Goal: Task Accomplishment & Management: Use online tool/utility

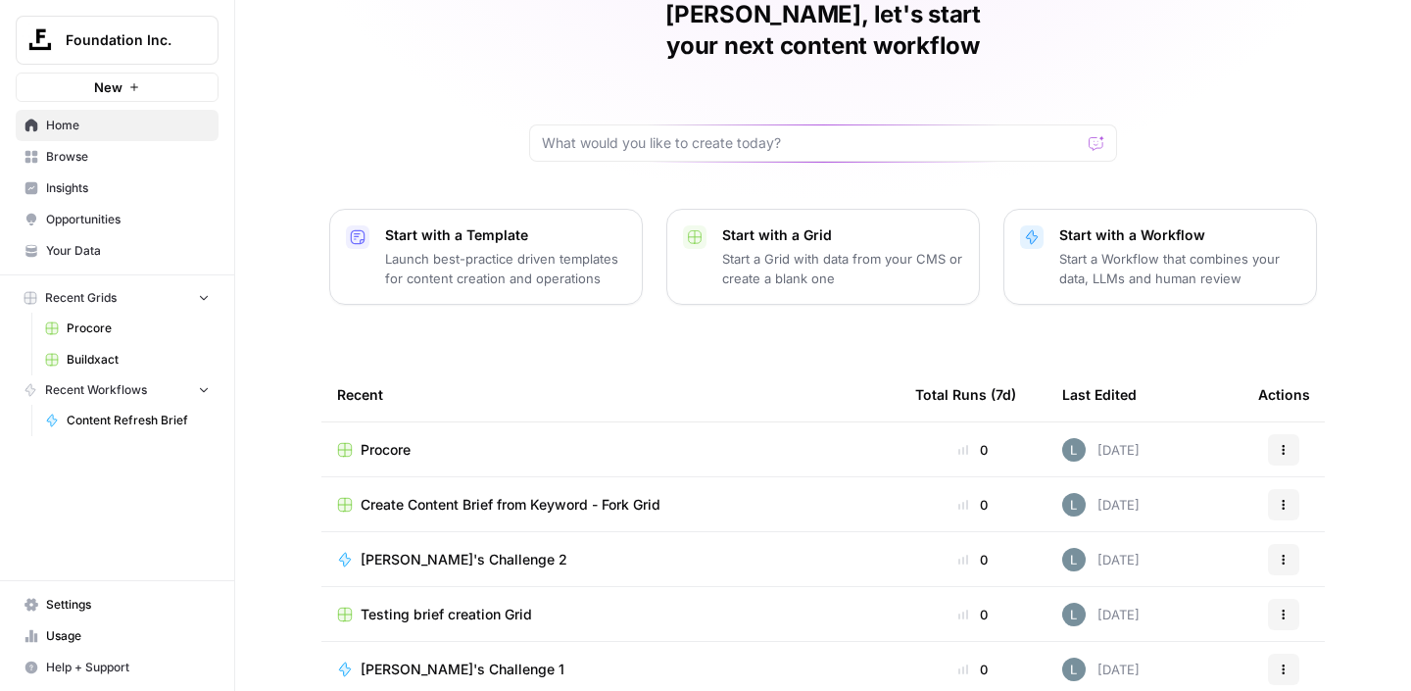
scroll to position [134, 0]
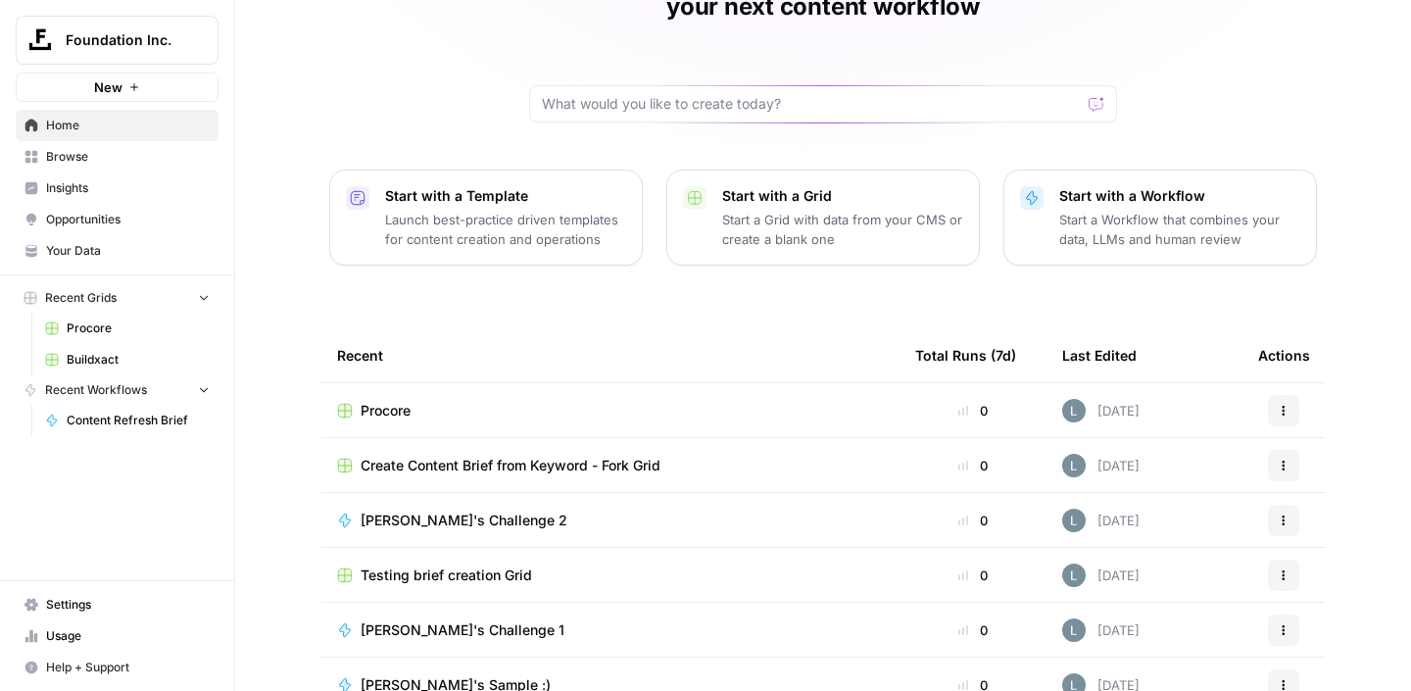
click at [137, 356] on span "Buildxact" at bounding box center [138, 360] width 143 height 18
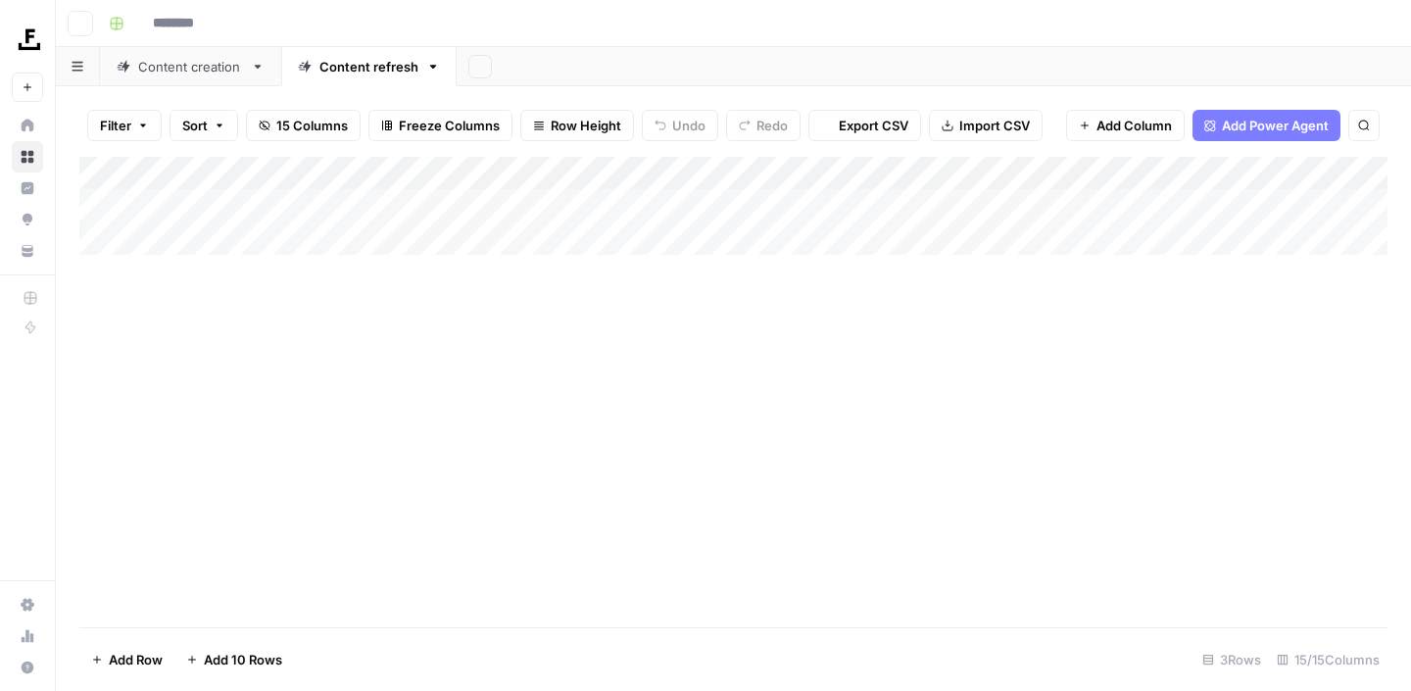
type input "*********"
click at [829, 204] on div "Add Column" at bounding box center [733, 239] width 1308 height 165
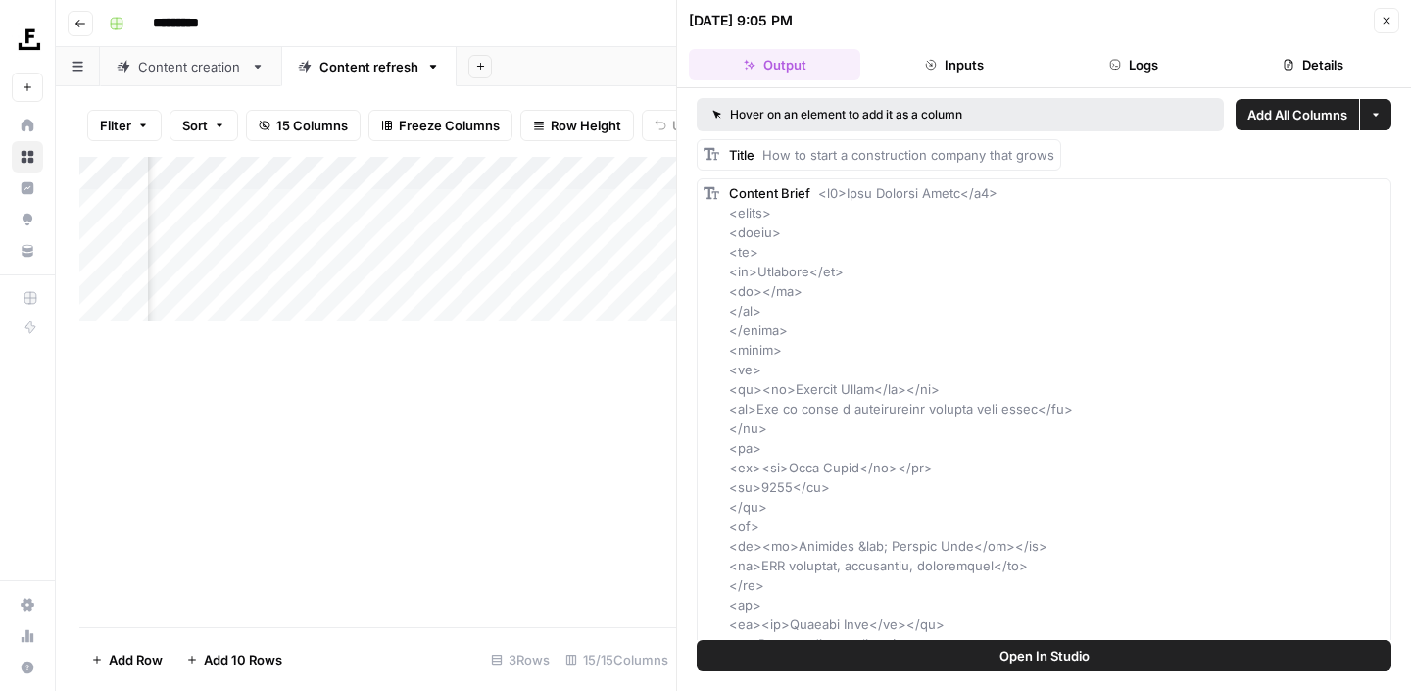
click at [1380, 23] on icon "button" at bounding box center [1386, 21] width 12 height 12
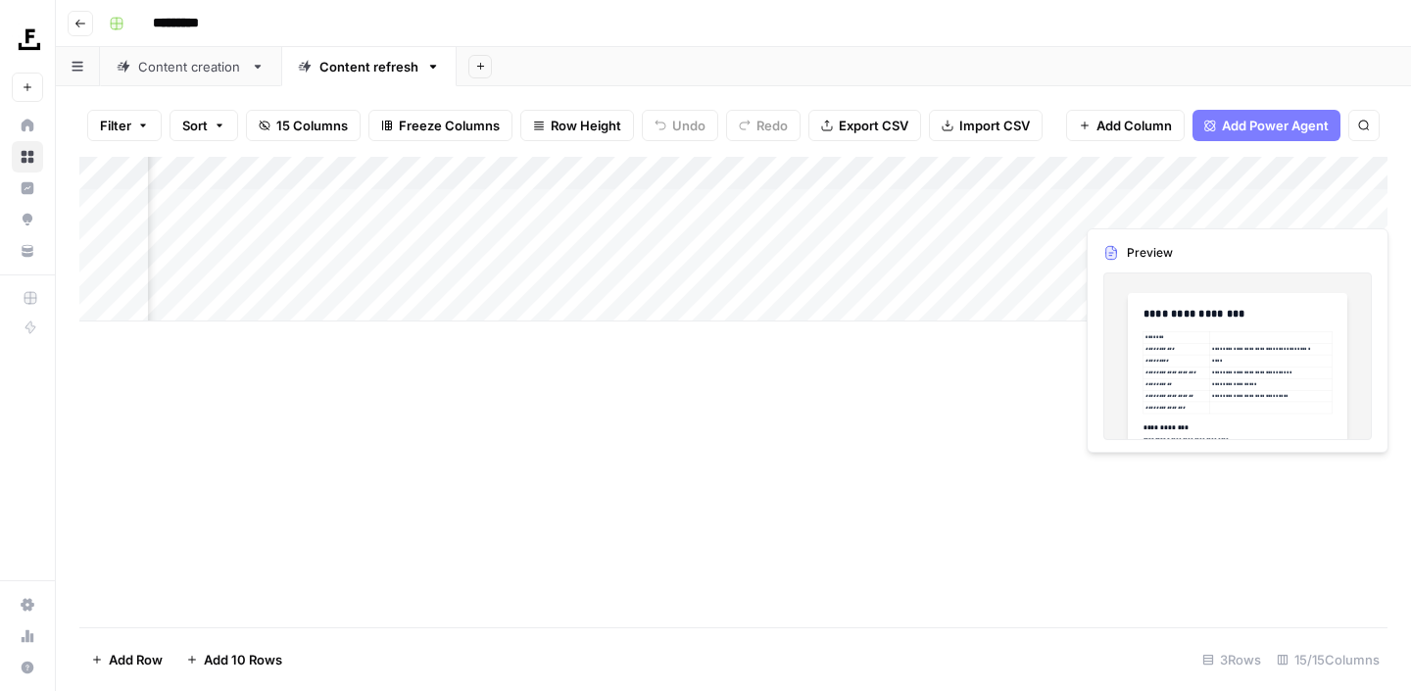
scroll to position [0, 1192]
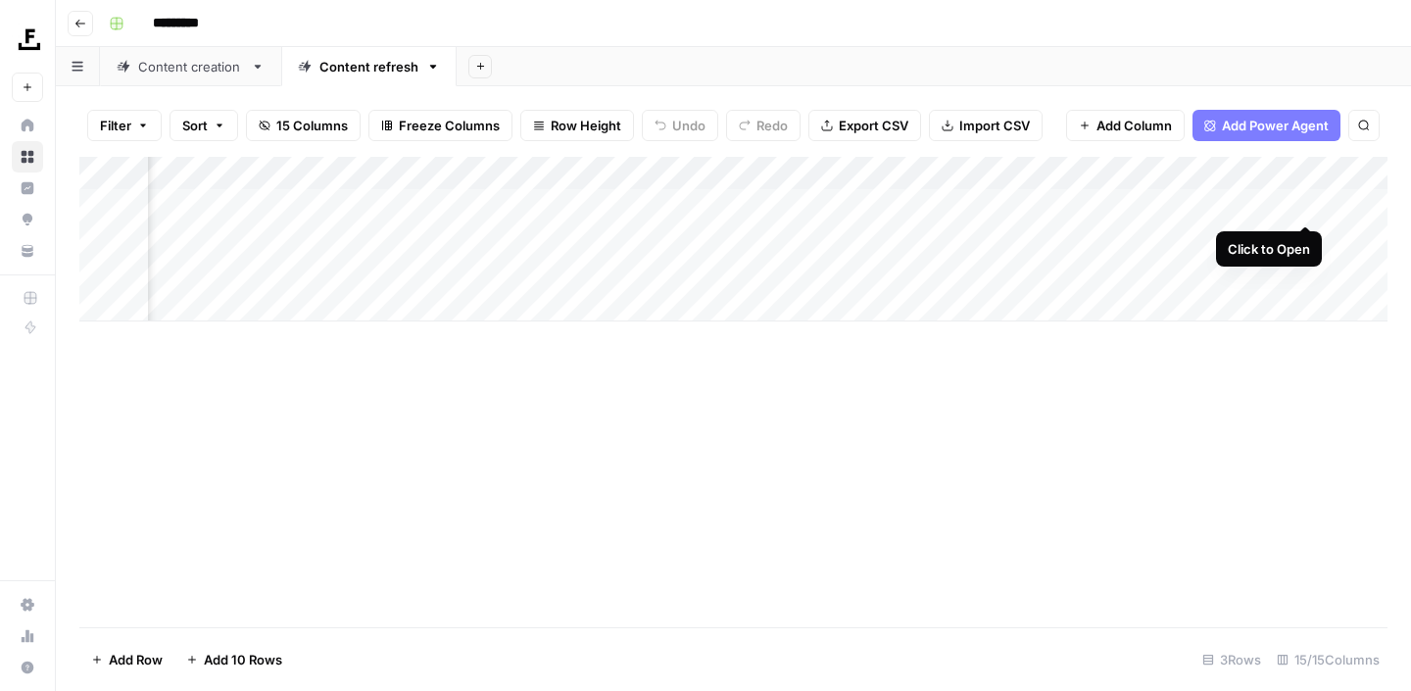
click at [1301, 207] on div "Add Column" at bounding box center [733, 239] width 1308 height 165
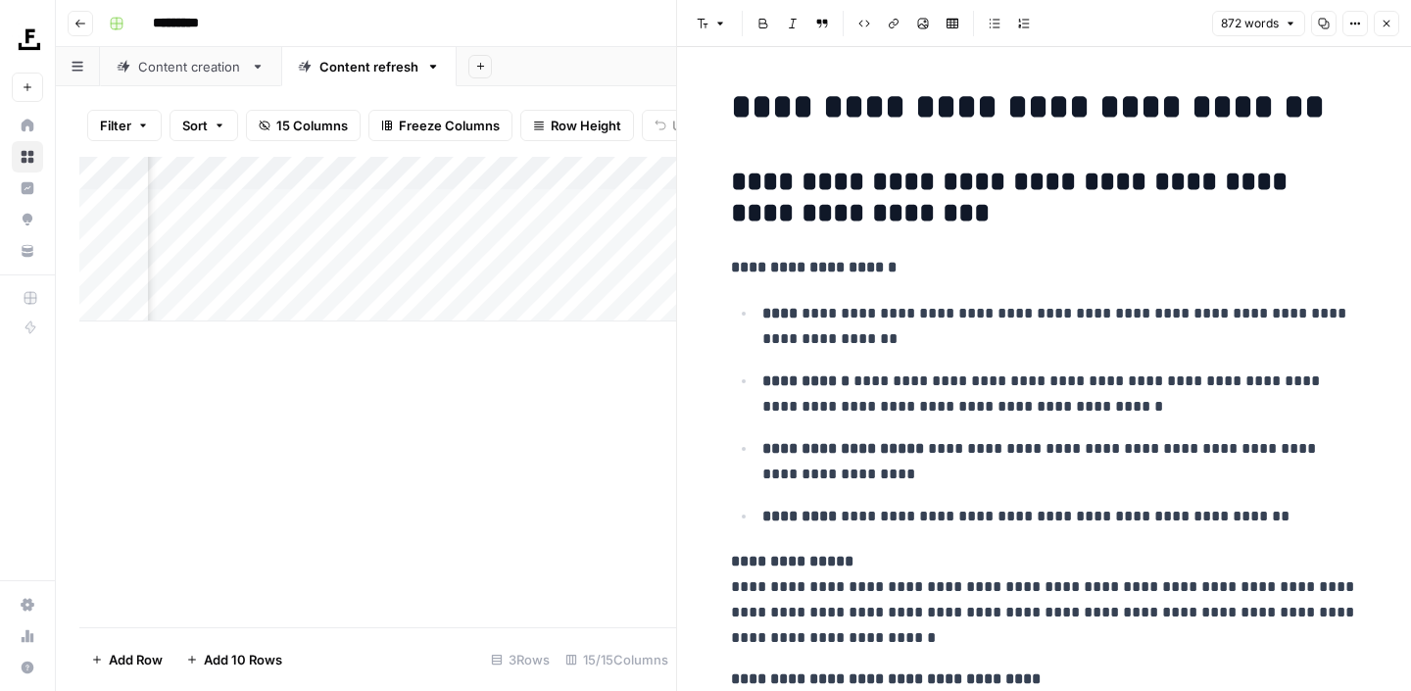
click at [1383, 26] on icon "button" at bounding box center [1386, 24] width 12 height 12
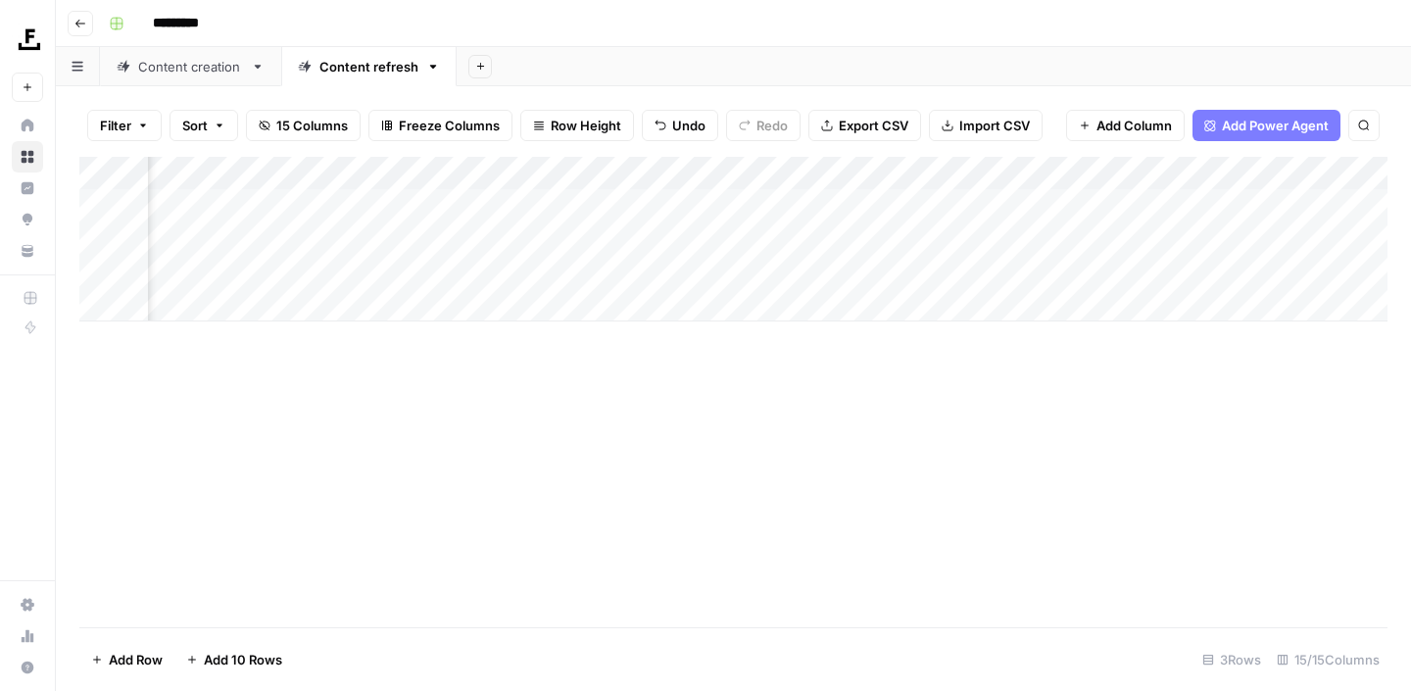
scroll to position [0, 1376]
click at [1114, 237] on div "Add Column" at bounding box center [733, 239] width 1308 height 165
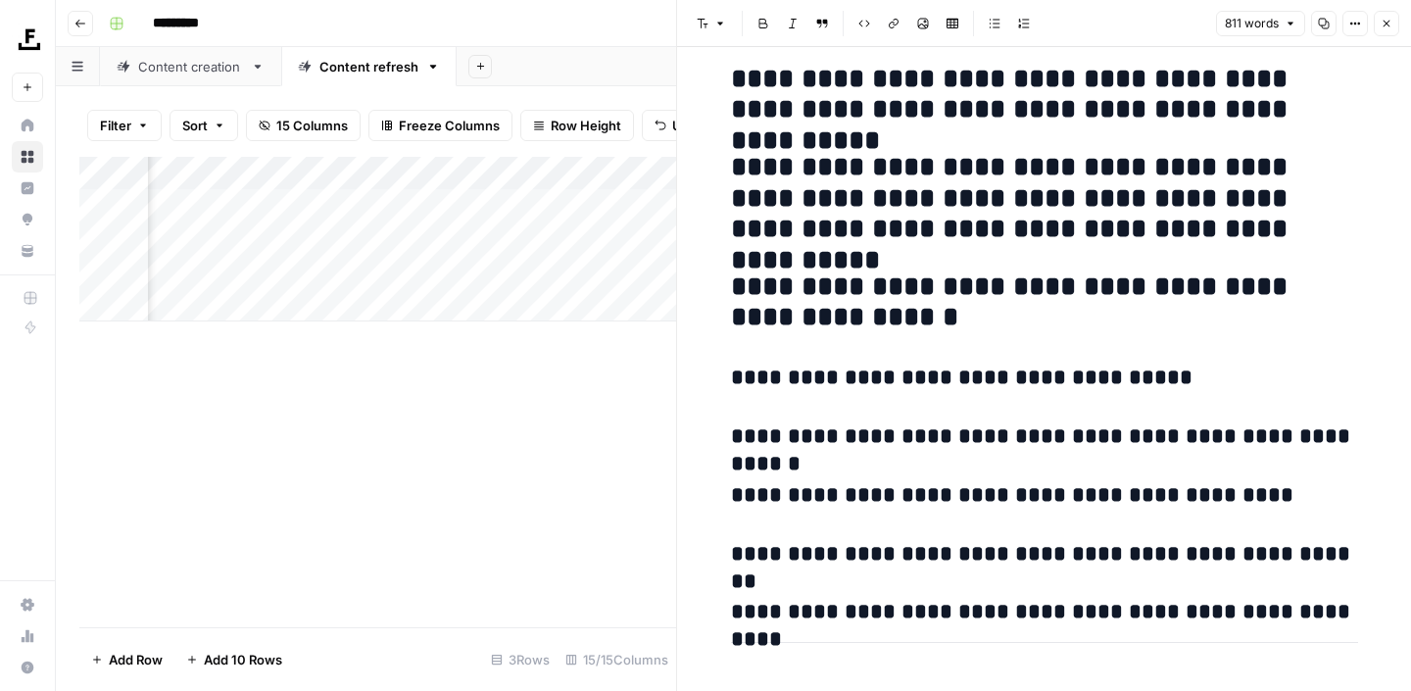
scroll to position [4810, 0]
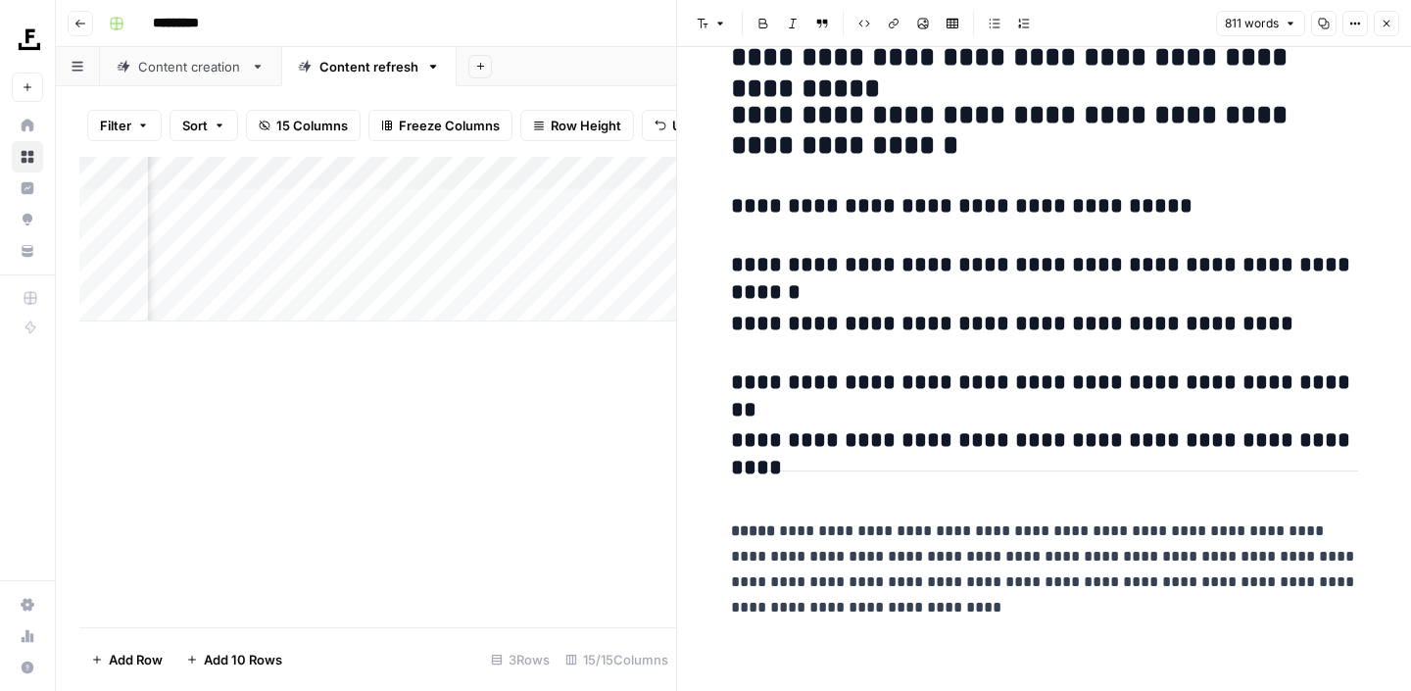
click at [1384, 26] on icon "button" at bounding box center [1386, 24] width 12 height 12
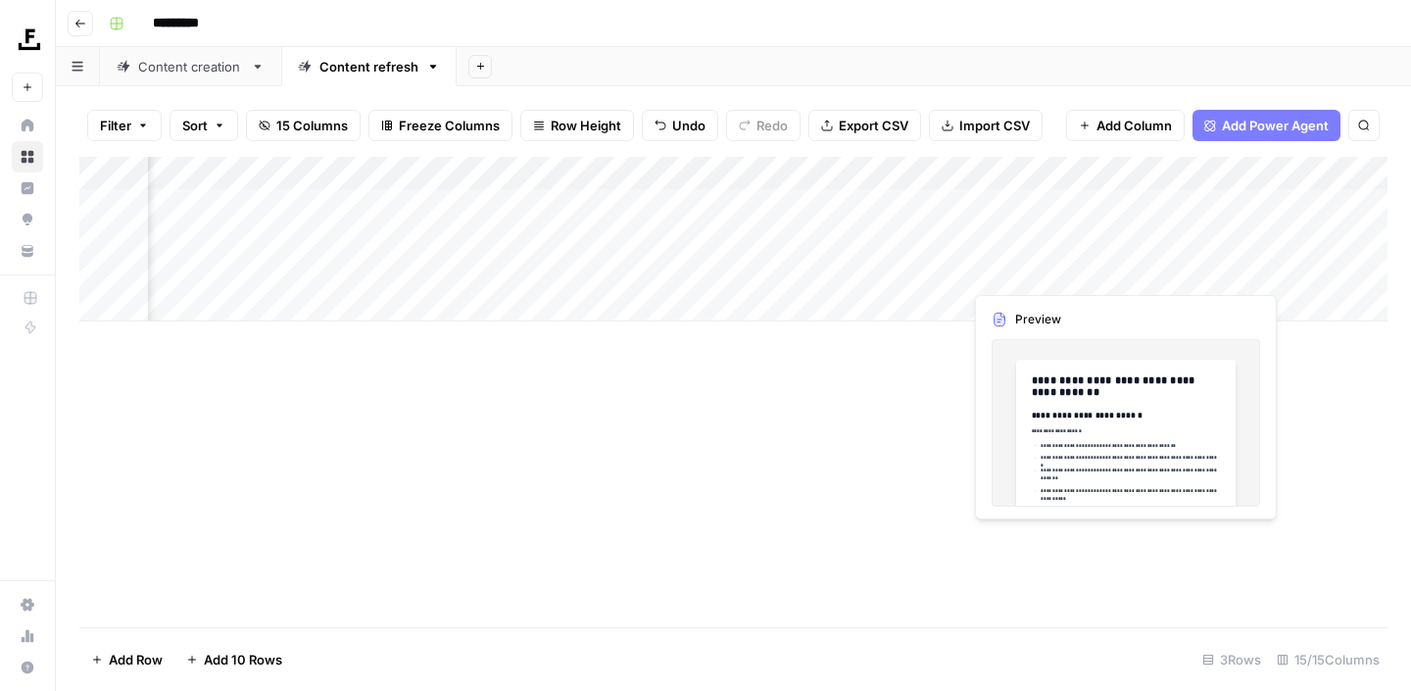
scroll to position [0, 1515]
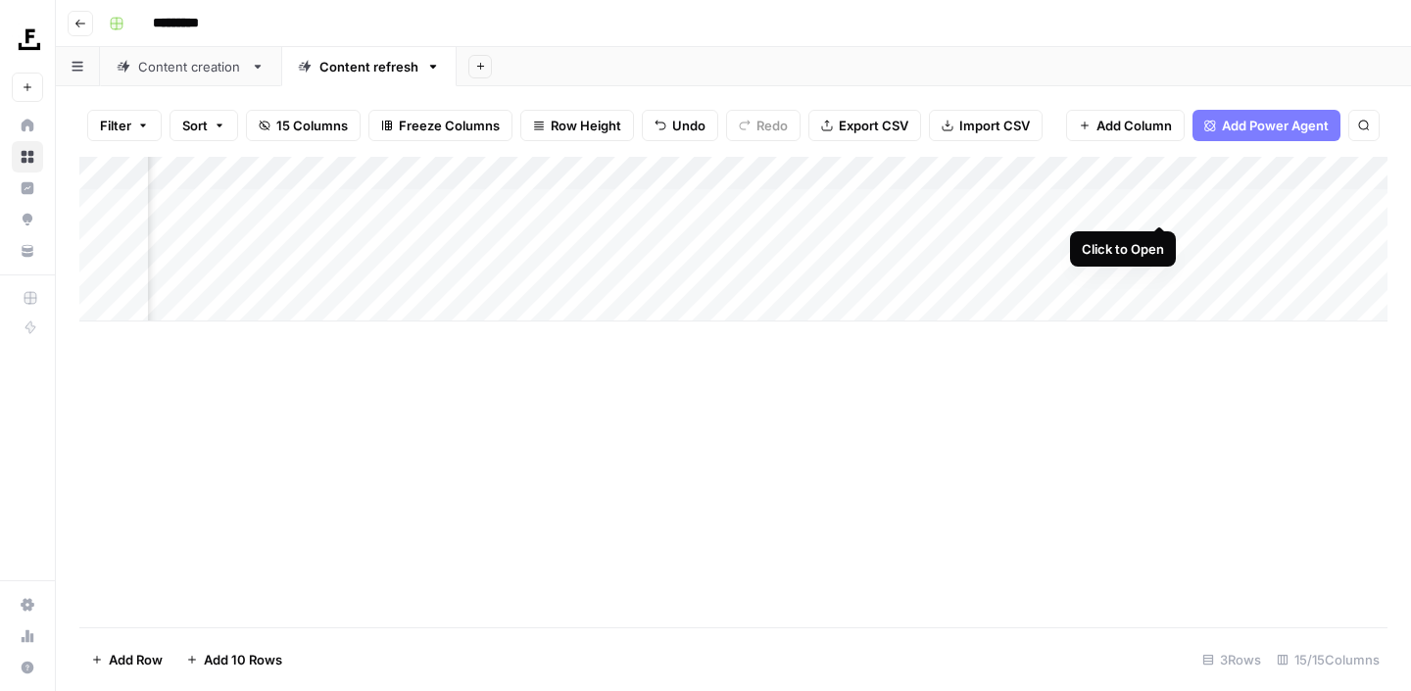
click at [1155, 205] on div "Add Column" at bounding box center [733, 239] width 1308 height 165
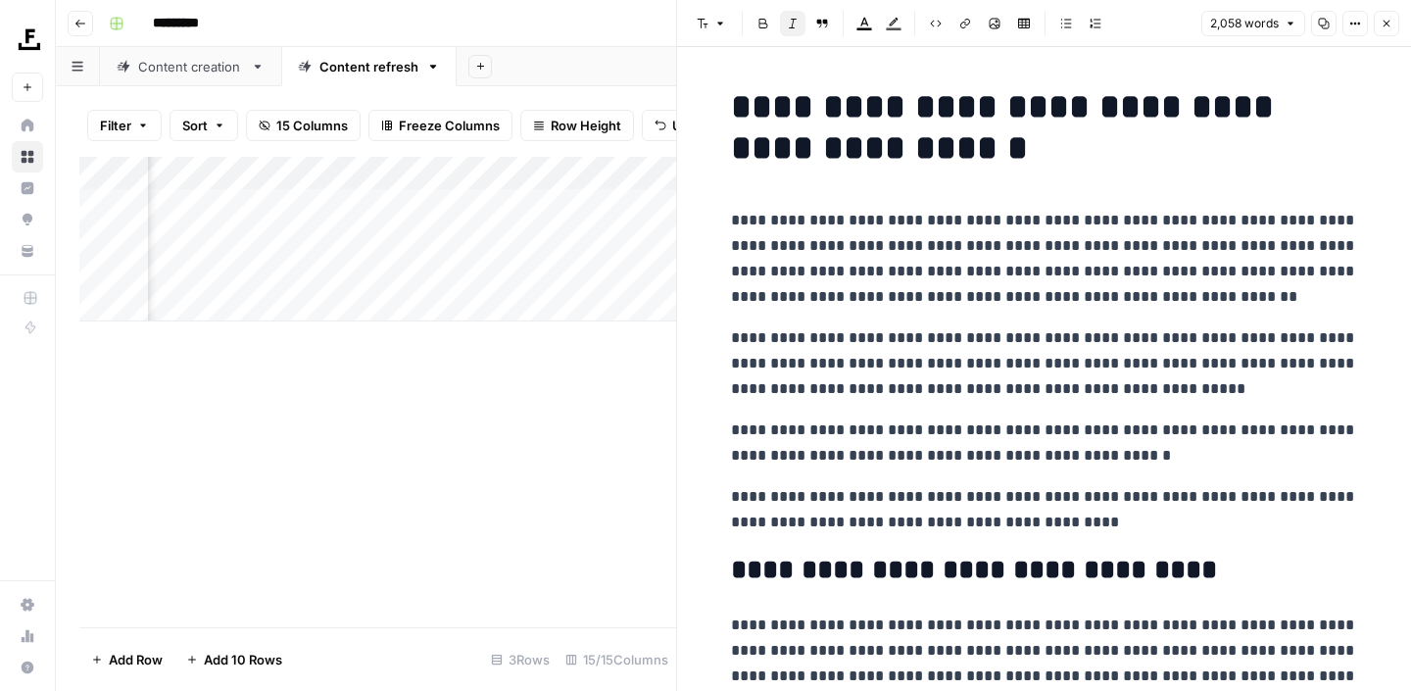
click at [1386, 13] on button "Close" at bounding box center [1386, 23] width 25 height 25
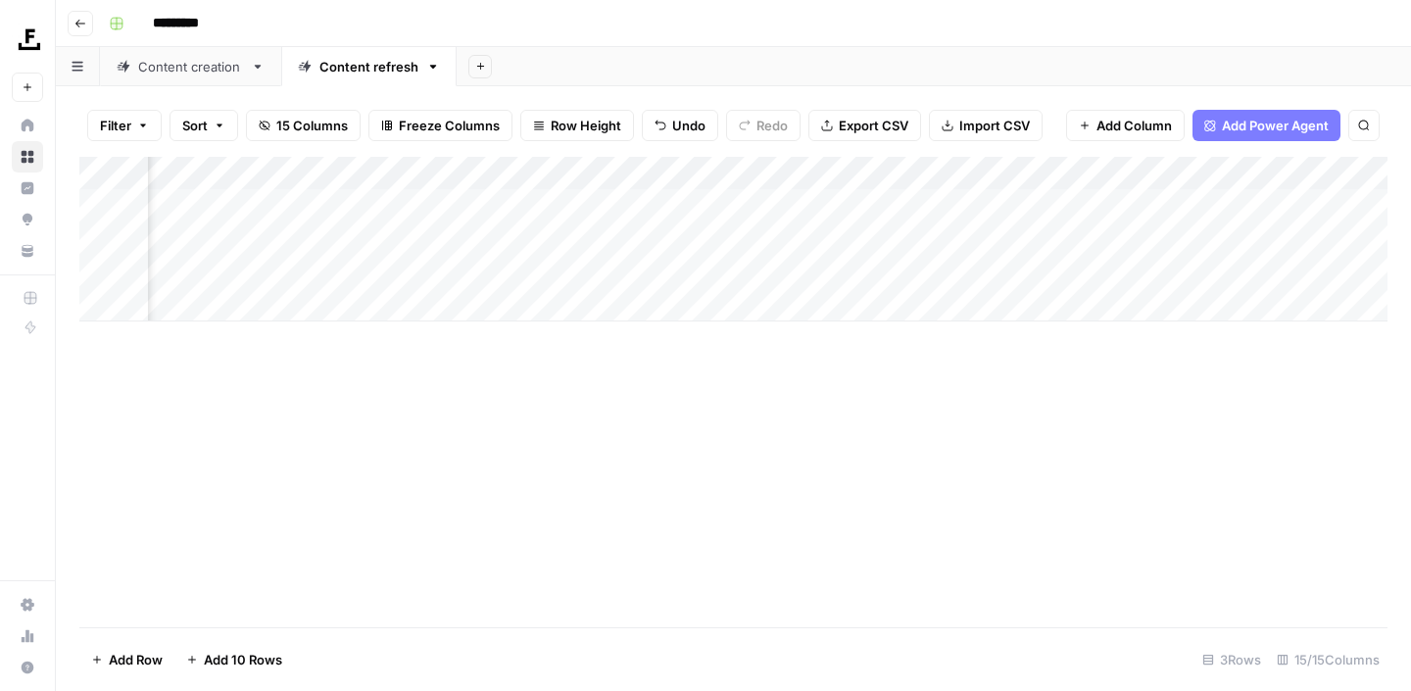
scroll to position [0, 1564]
click at [735, 207] on div "Add Column" at bounding box center [733, 239] width 1308 height 165
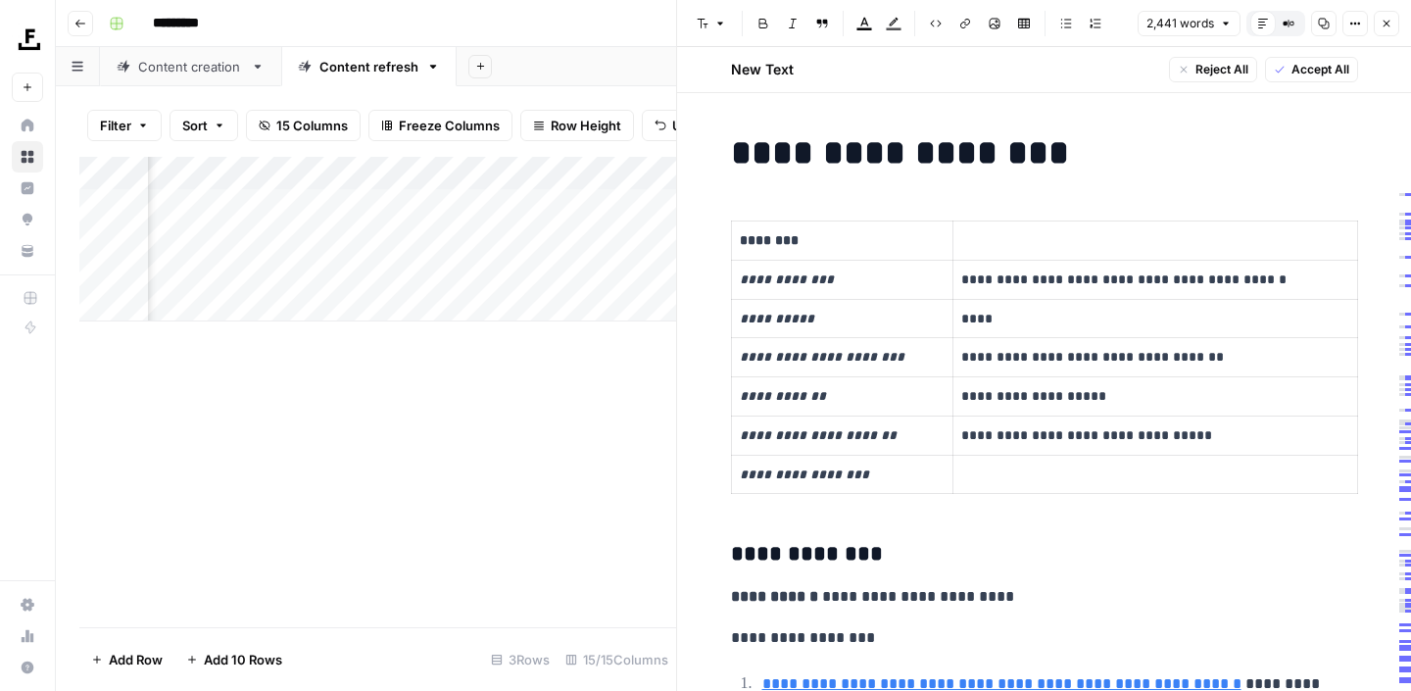
click at [1384, 26] on icon "button" at bounding box center [1386, 24] width 12 height 12
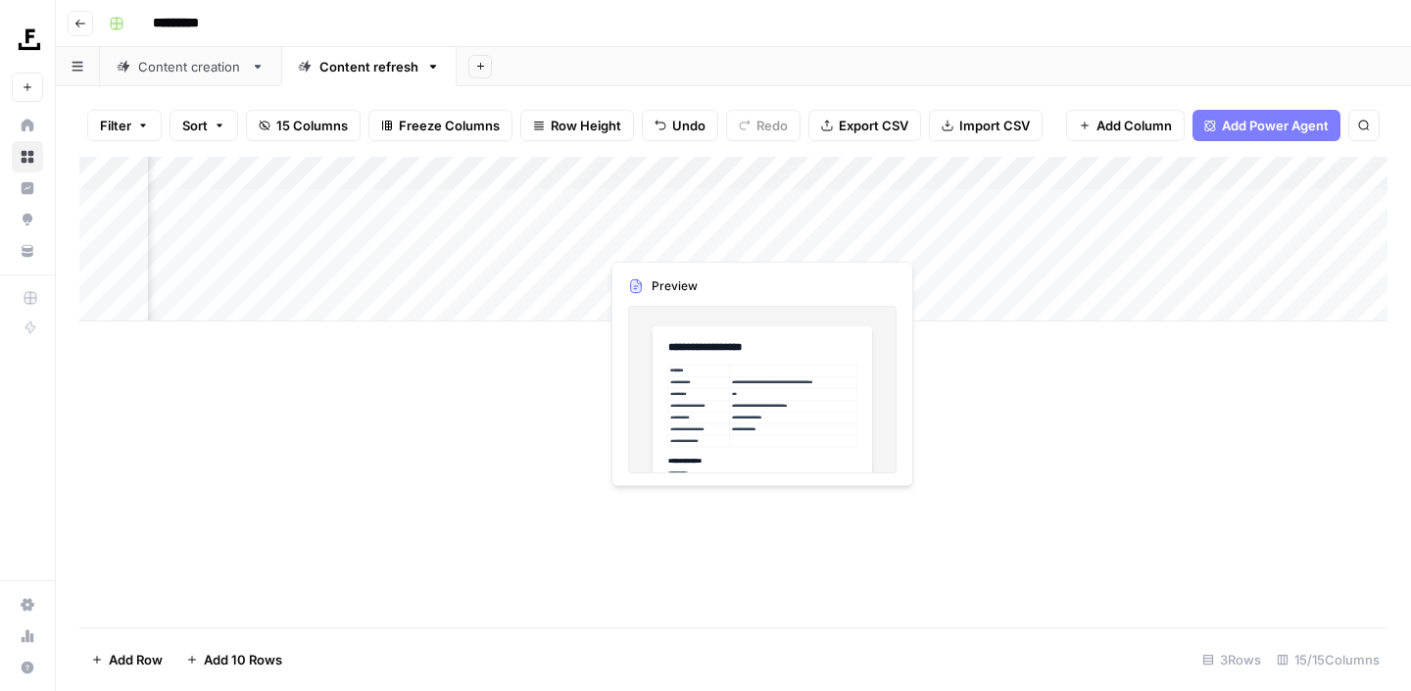
click at [732, 240] on div "Add Column" at bounding box center [733, 239] width 1308 height 165
